Goal: Information Seeking & Learning: Compare options

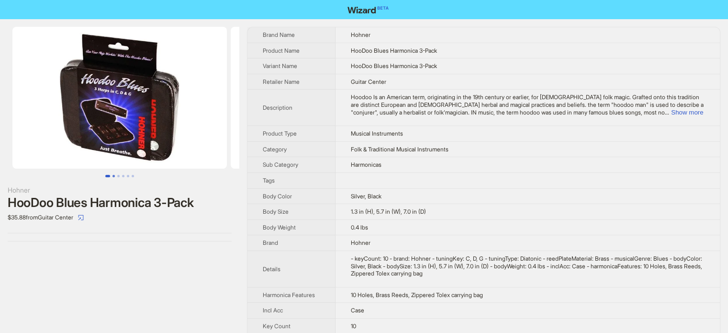
click at [113, 175] on button "Go to slide 2" at bounding box center [114, 176] width 2 height 2
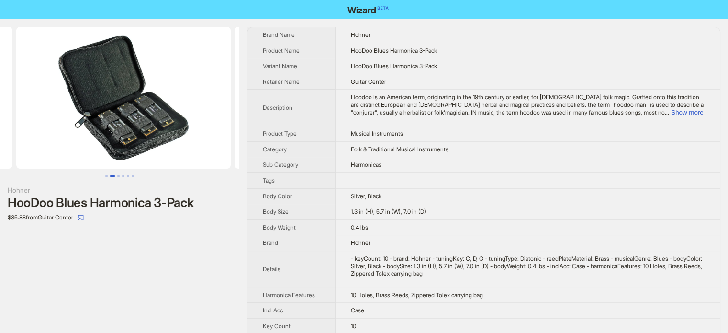
scroll to position [0, 218]
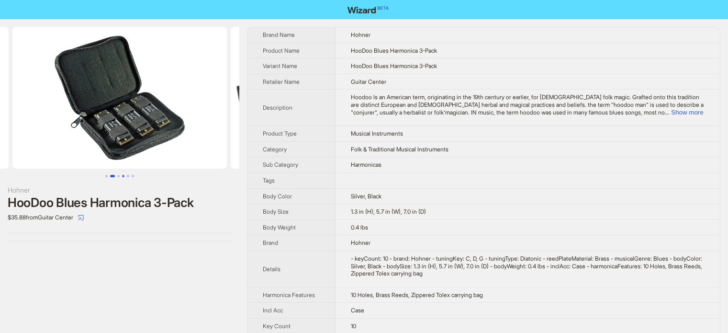
click at [122, 176] on button "Go to slide 4" at bounding box center [123, 176] width 2 height 2
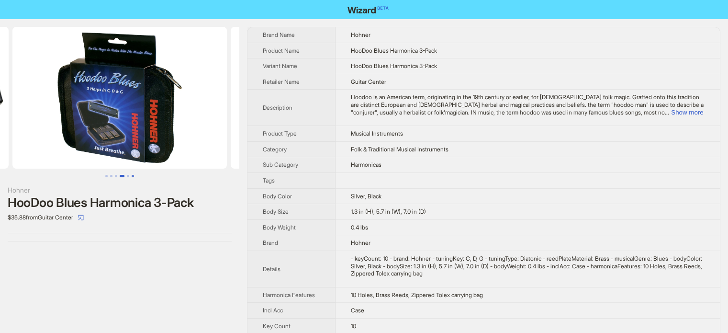
click at [132, 176] on button "Go to slide 6" at bounding box center [133, 176] width 2 height 2
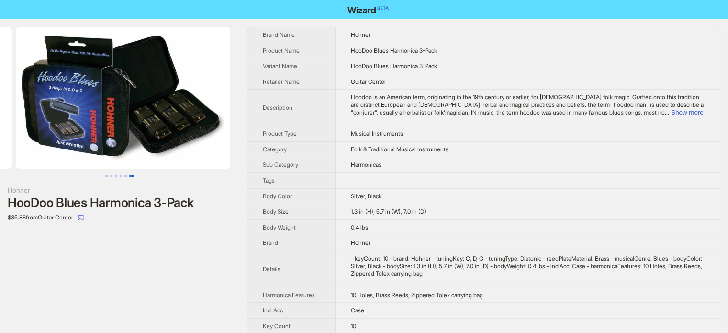
scroll to position [0, 1092]
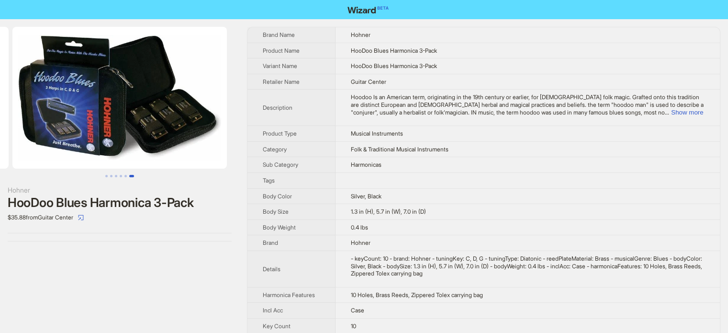
click at [136, 176] on ul at bounding box center [119, 176] width 239 height 2
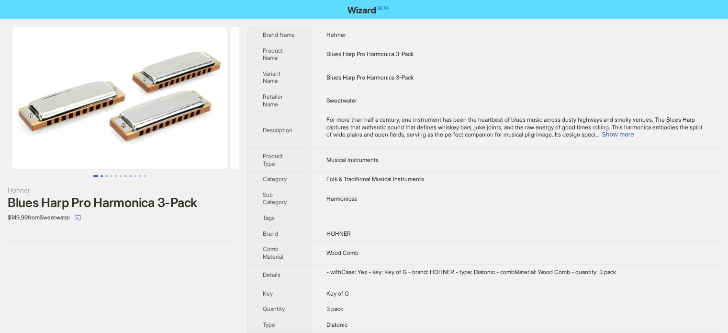
click at [101, 175] on button "Go to slide 2" at bounding box center [102, 176] width 2 height 2
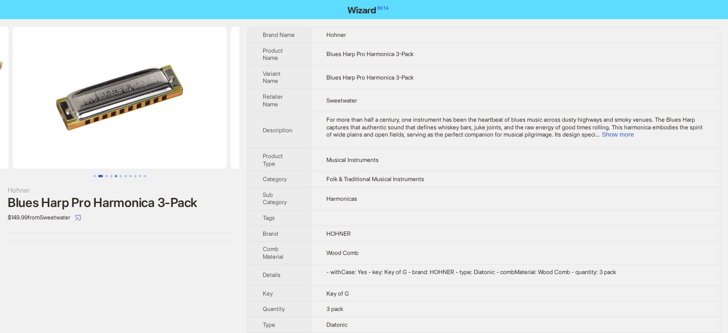
click at [115, 177] on button "Go to slide 5" at bounding box center [116, 176] width 2 height 2
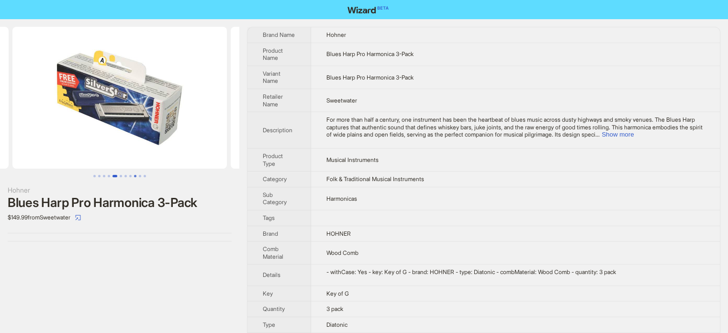
click at [136, 175] on button "Go to slide 9" at bounding box center [135, 176] width 2 height 2
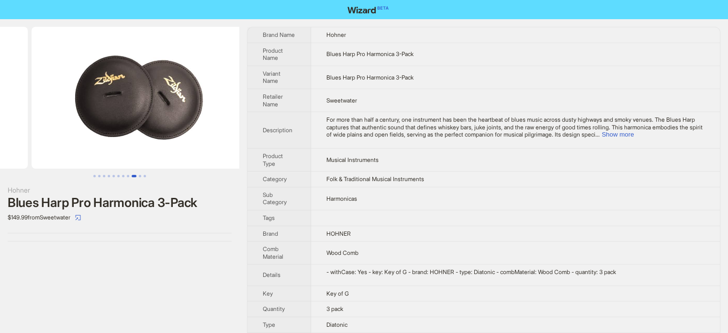
scroll to position [0, 1747]
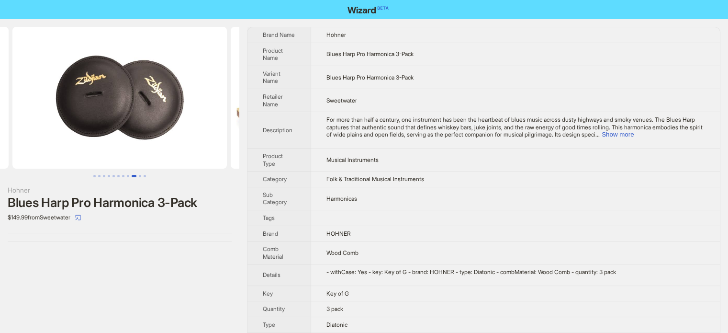
click at [168, 173] on div at bounding box center [119, 102] width 239 height 150
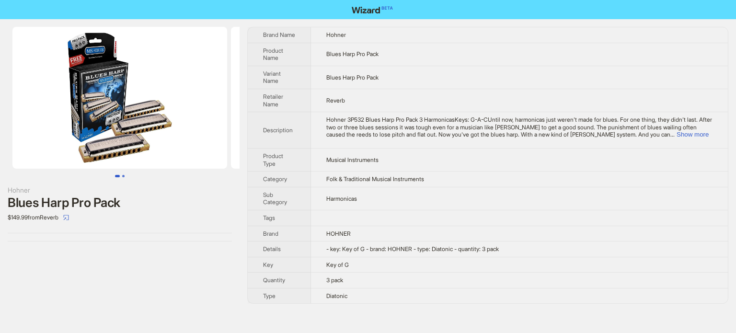
click at [123, 177] on button "Go to slide 2" at bounding box center [123, 176] width 2 height 2
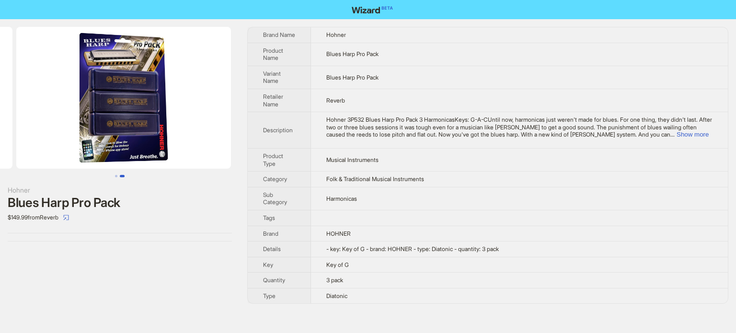
scroll to position [0, 218]
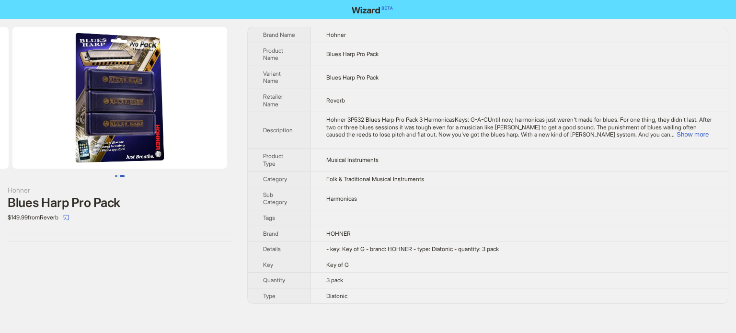
click at [116, 175] on button "Go to slide 1" at bounding box center [116, 176] width 2 height 2
